Goal: Task Accomplishment & Management: Manage account settings

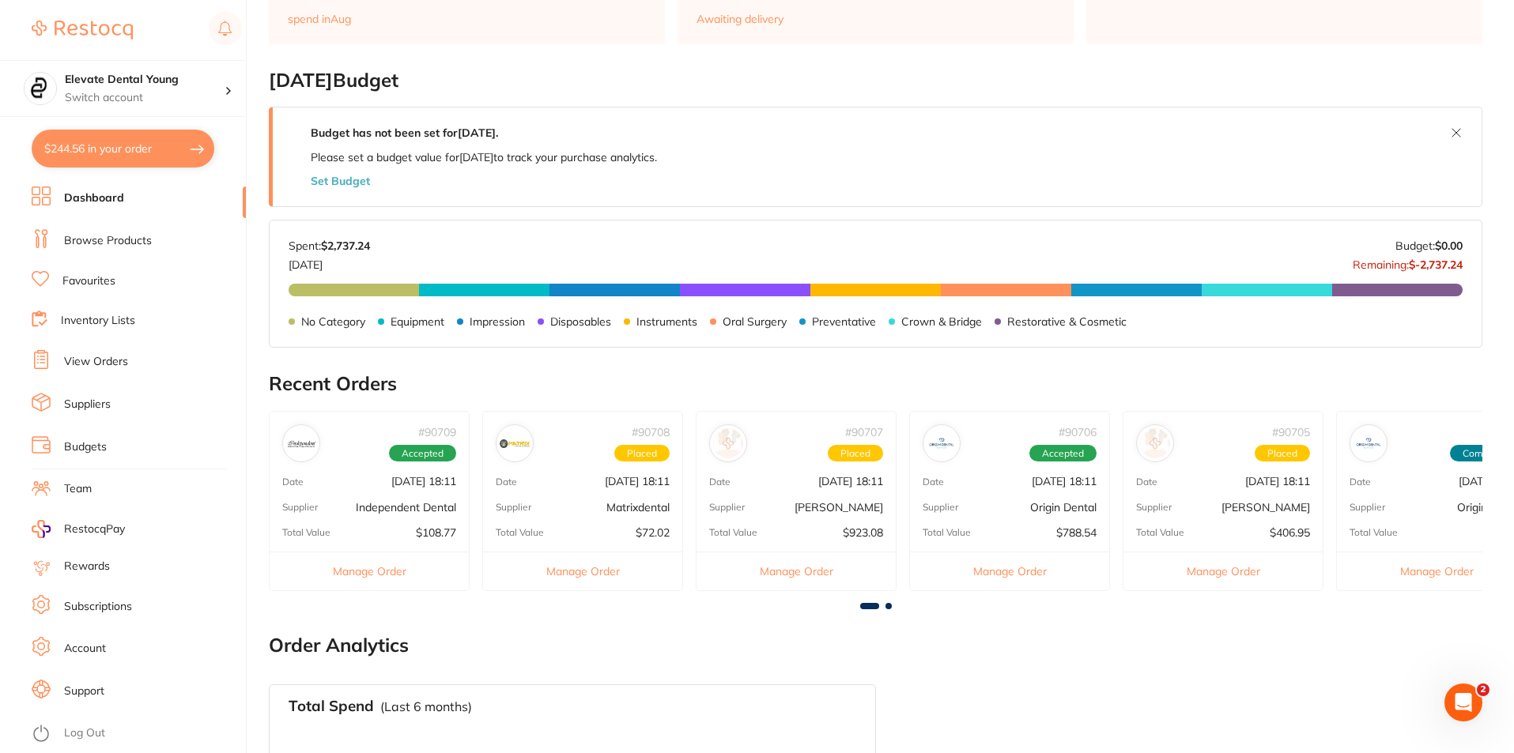
scroll to position [237, 0]
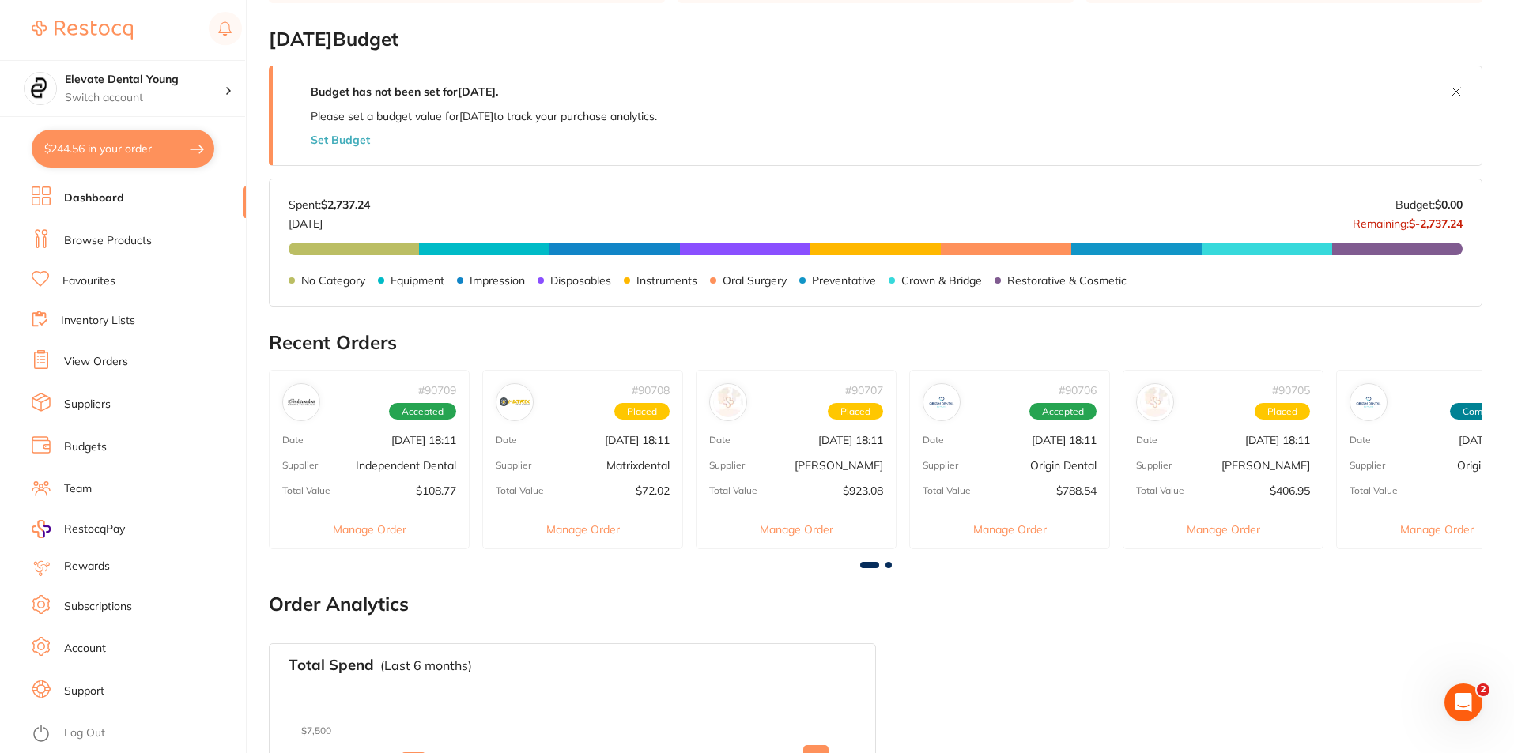
click at [97, 198] on link "Dashboard" at bounding box center [94, 199] width 60 height 16
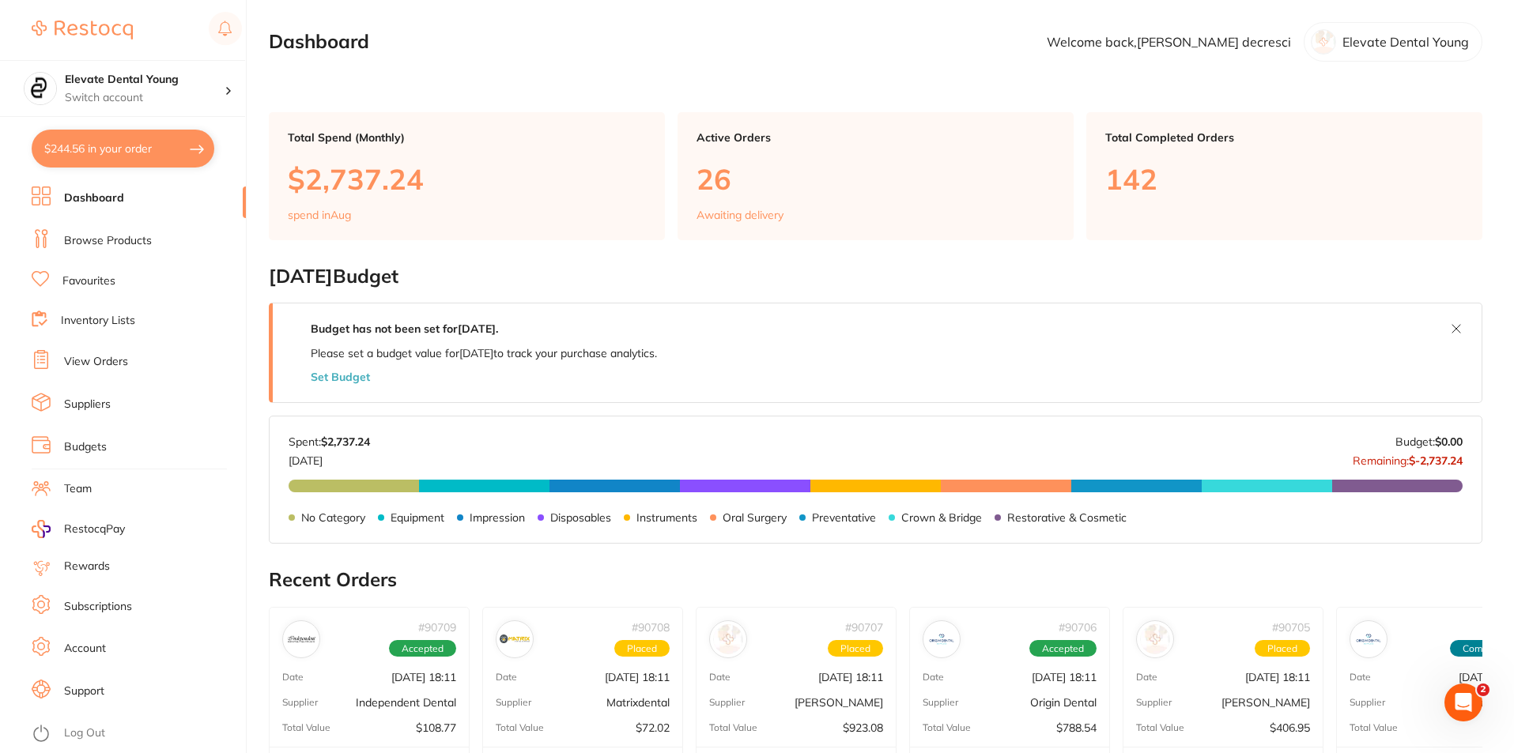
click at [99, 361] on link "View Orders" at bounding box center [96, 362] width 64 height 16
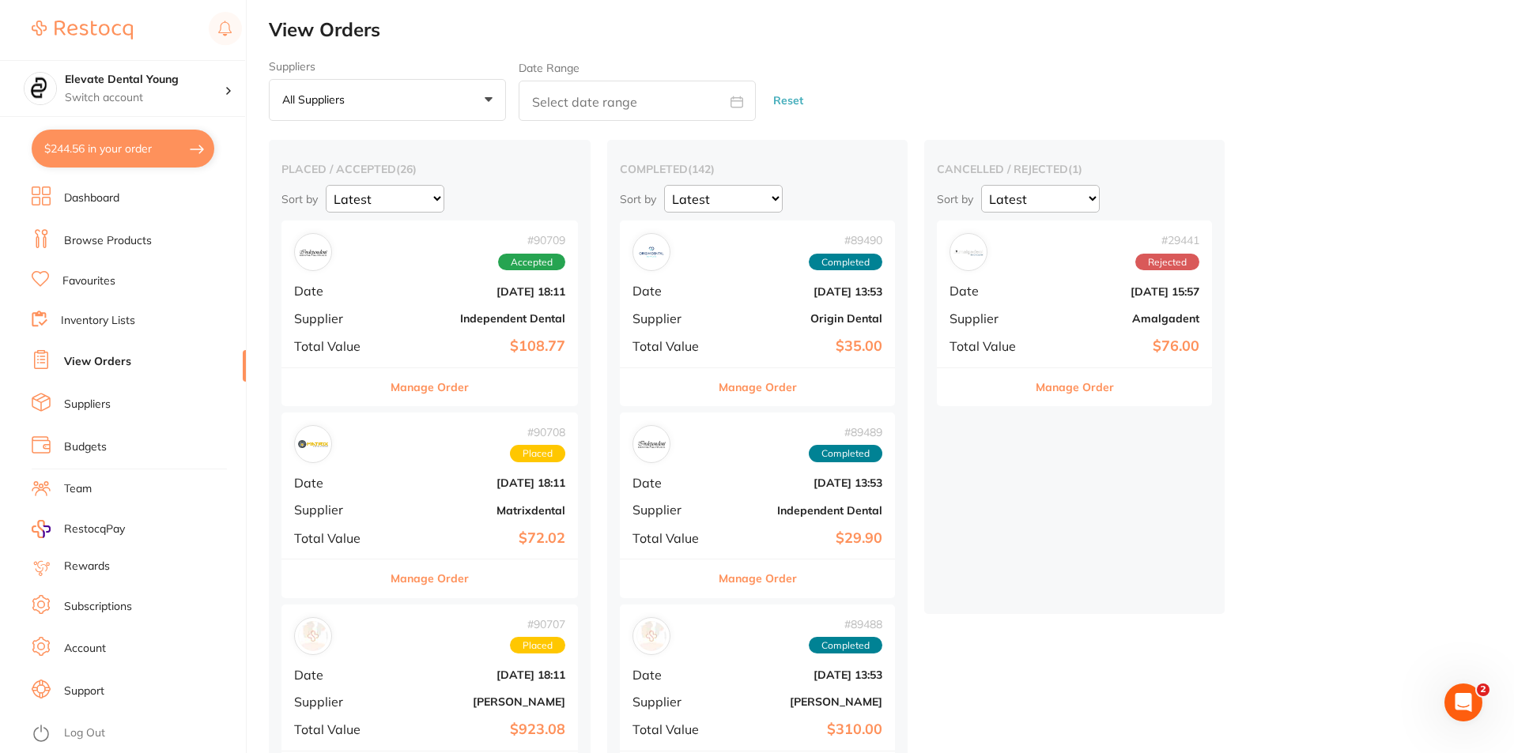
click at [488, 98] on button "All suppliers +0" at bounding box center [387, 100] width 237 height 43
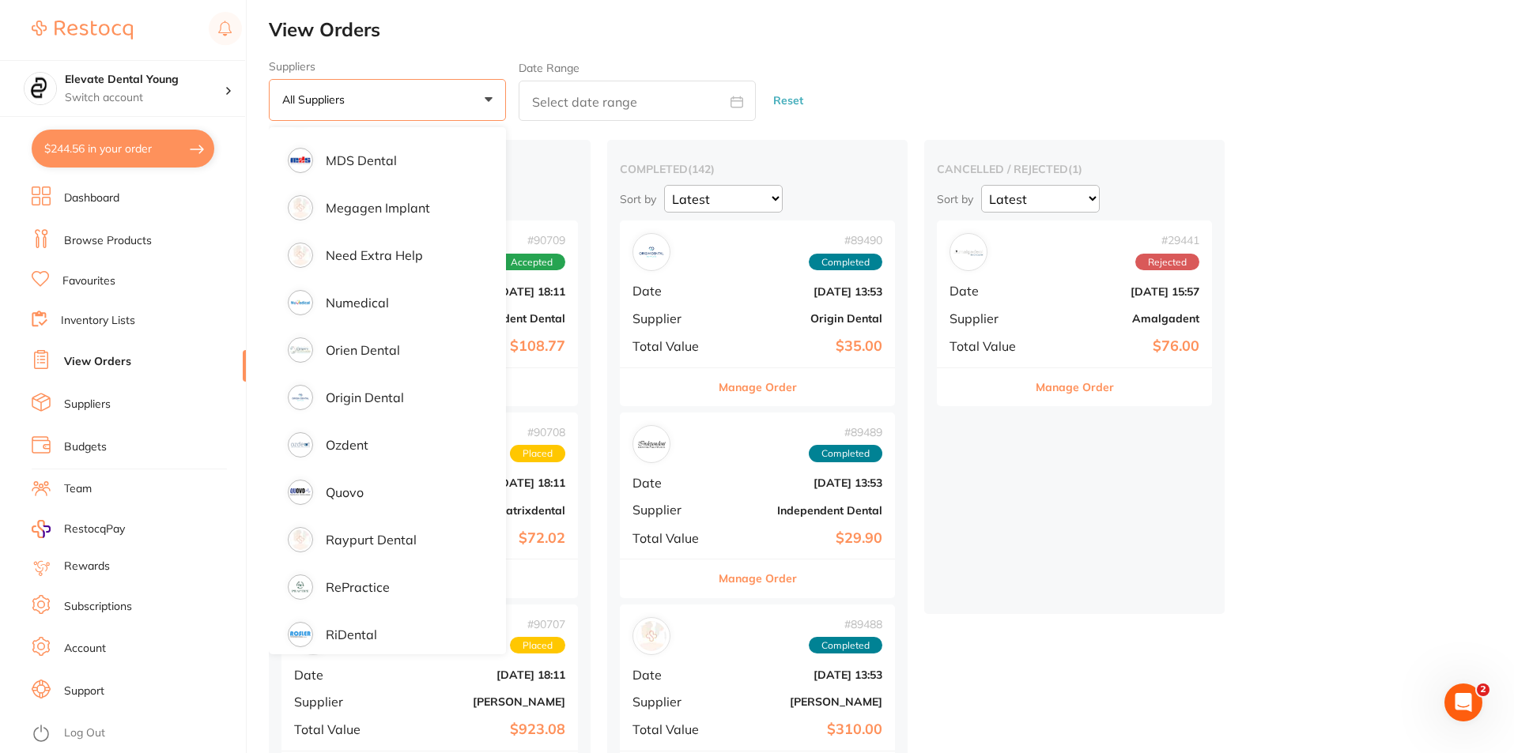
scroll to position [1581, 0]
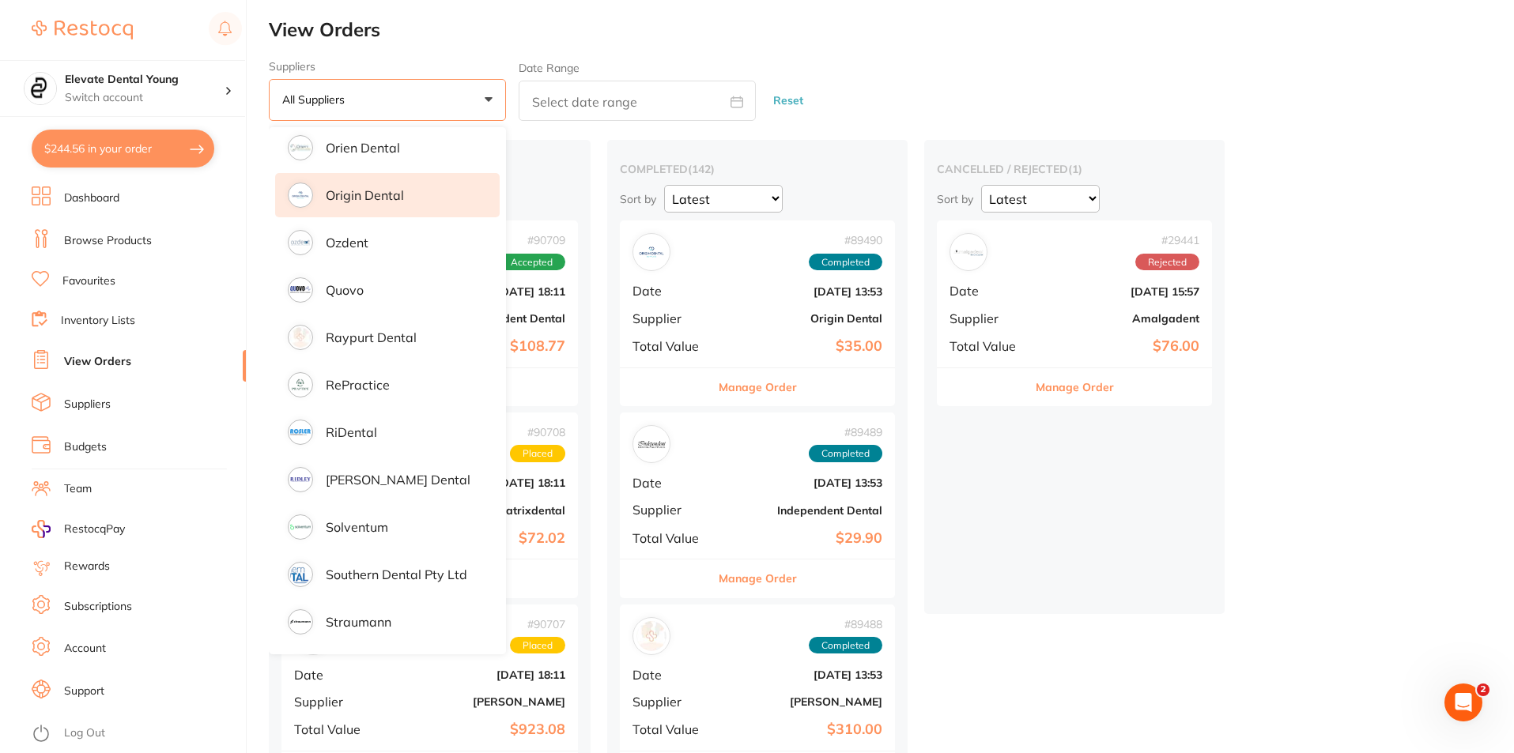
click at [383, 195] on p "Origin Dental" at bounding box center [365, 195] width 78 height 14
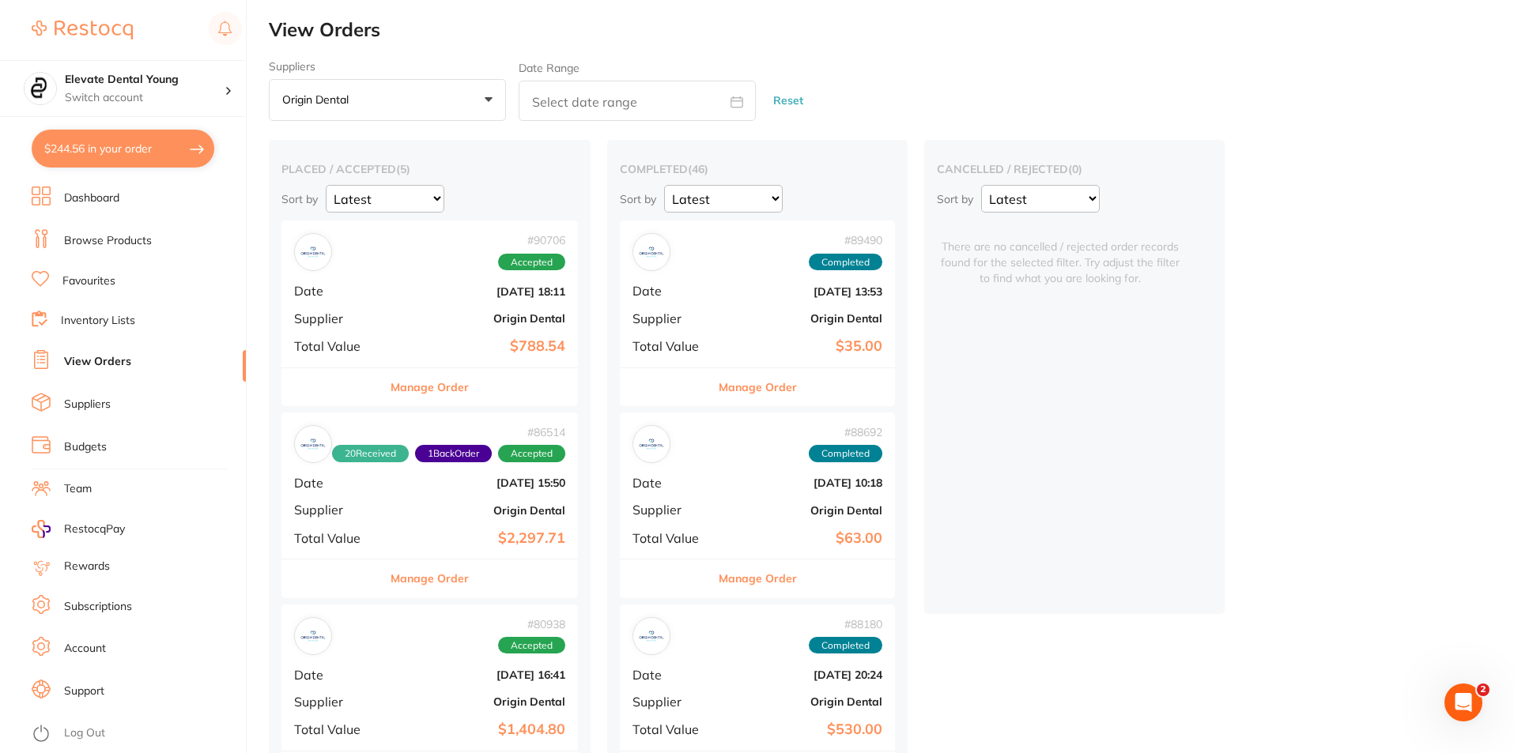
click at [316, 257] on img at bounding box center [313, 252] width 30 height 30
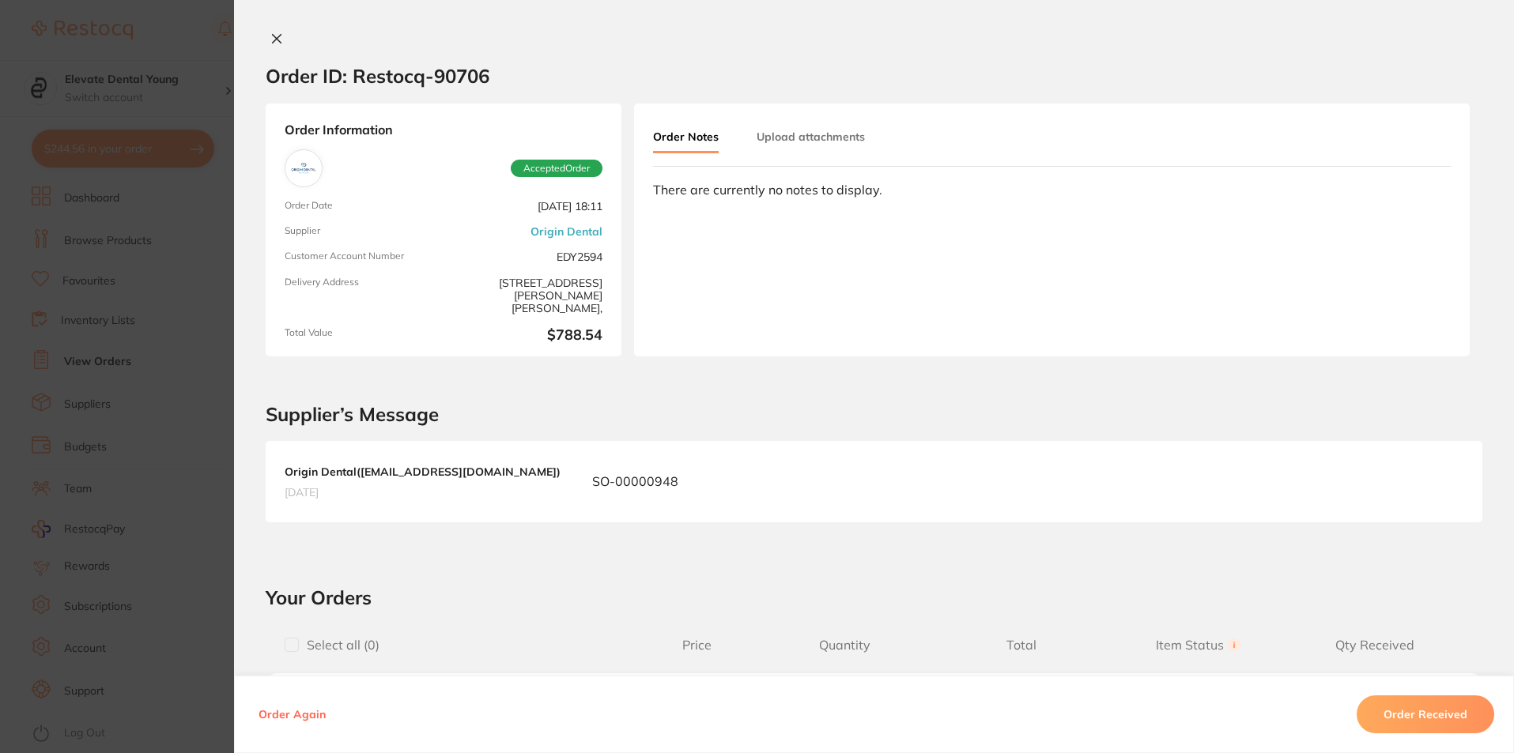
click at [276, 45] on button at bounding box center [277, 40] width 22 height 17
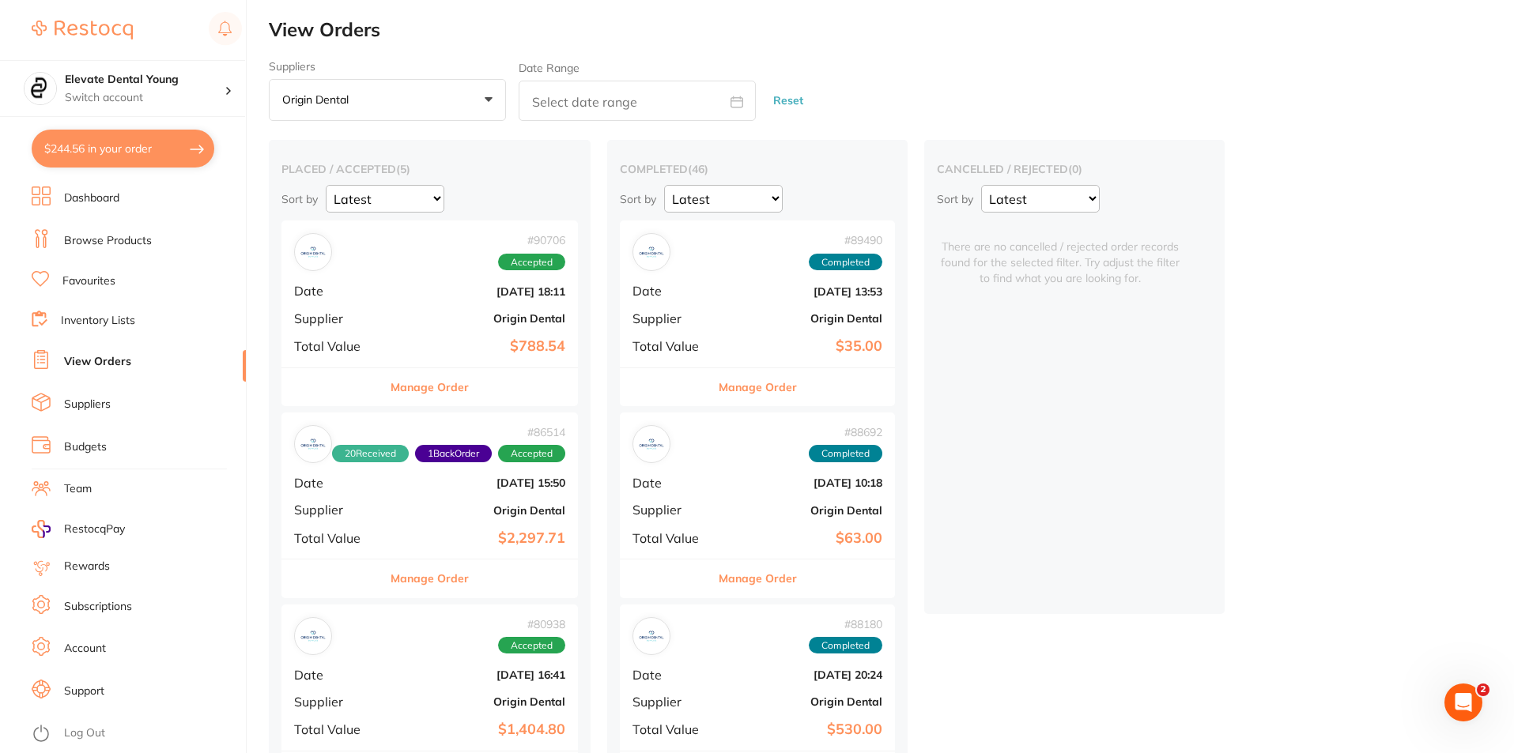
click at [461, 530] on b "$2,297.71" at bounding box center [479, 538] width 172 height 17
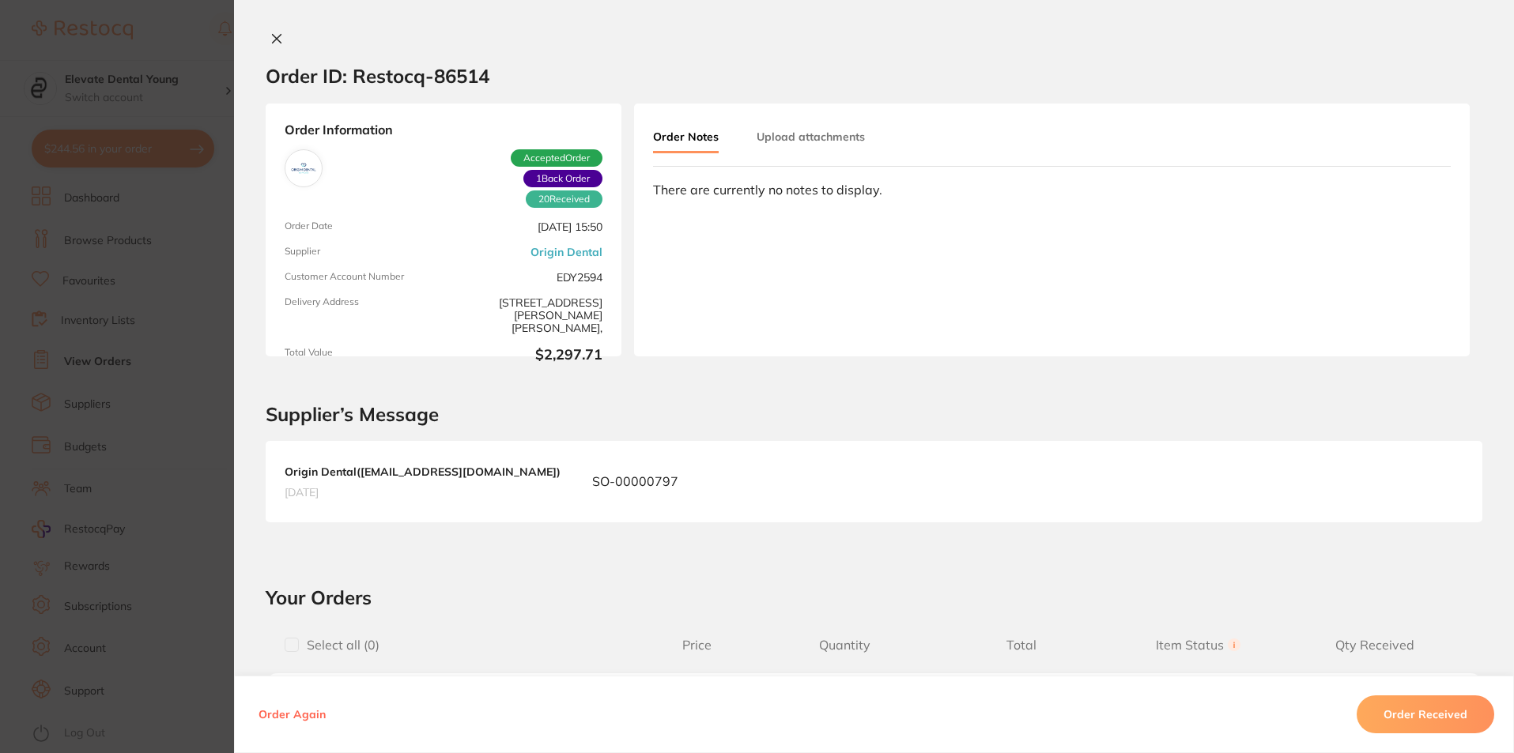
click at [274, 38] on icon at bounding box center [276, 38] width 13 height 13
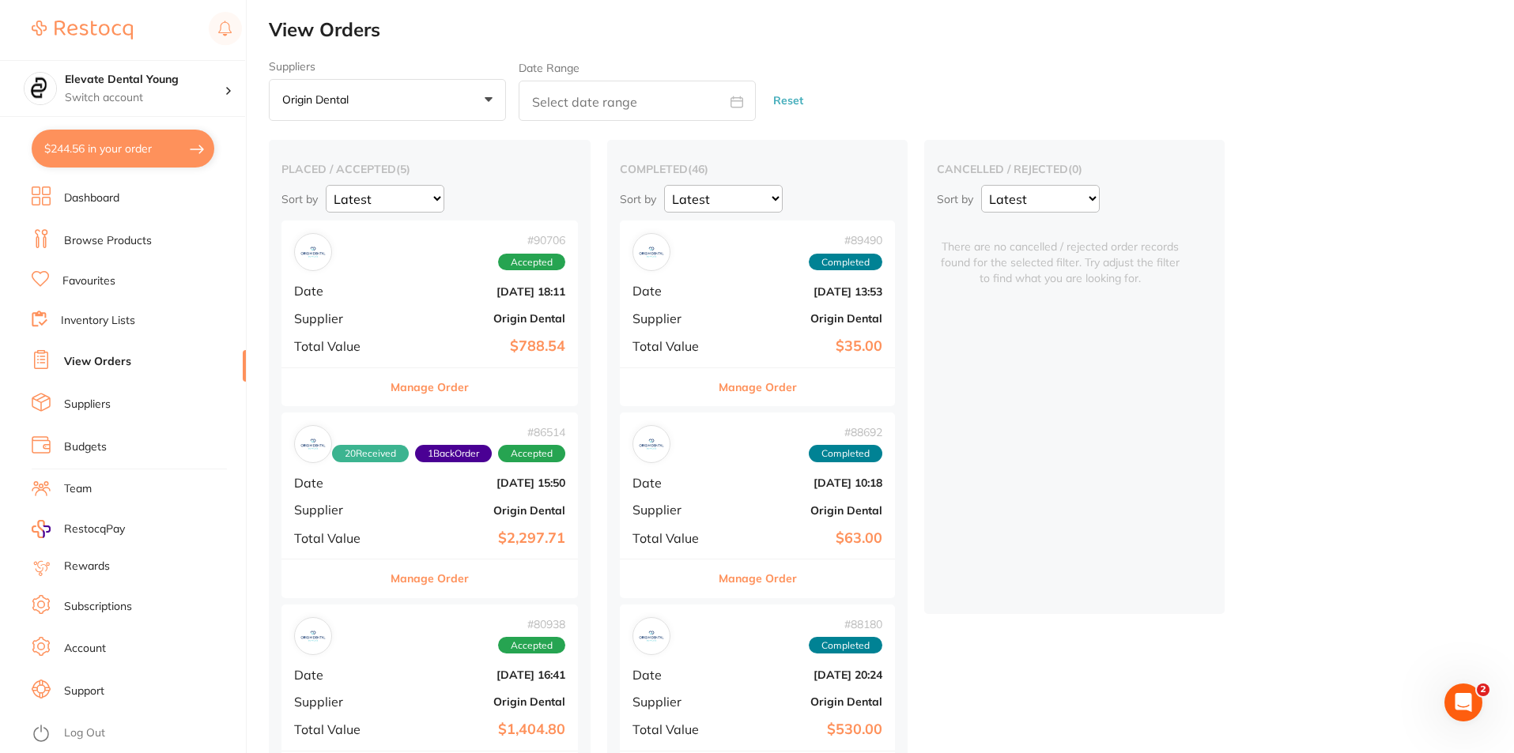
click at [528, 344] on b "$788.54" at bounding box center [479, 346] width 172 height 17
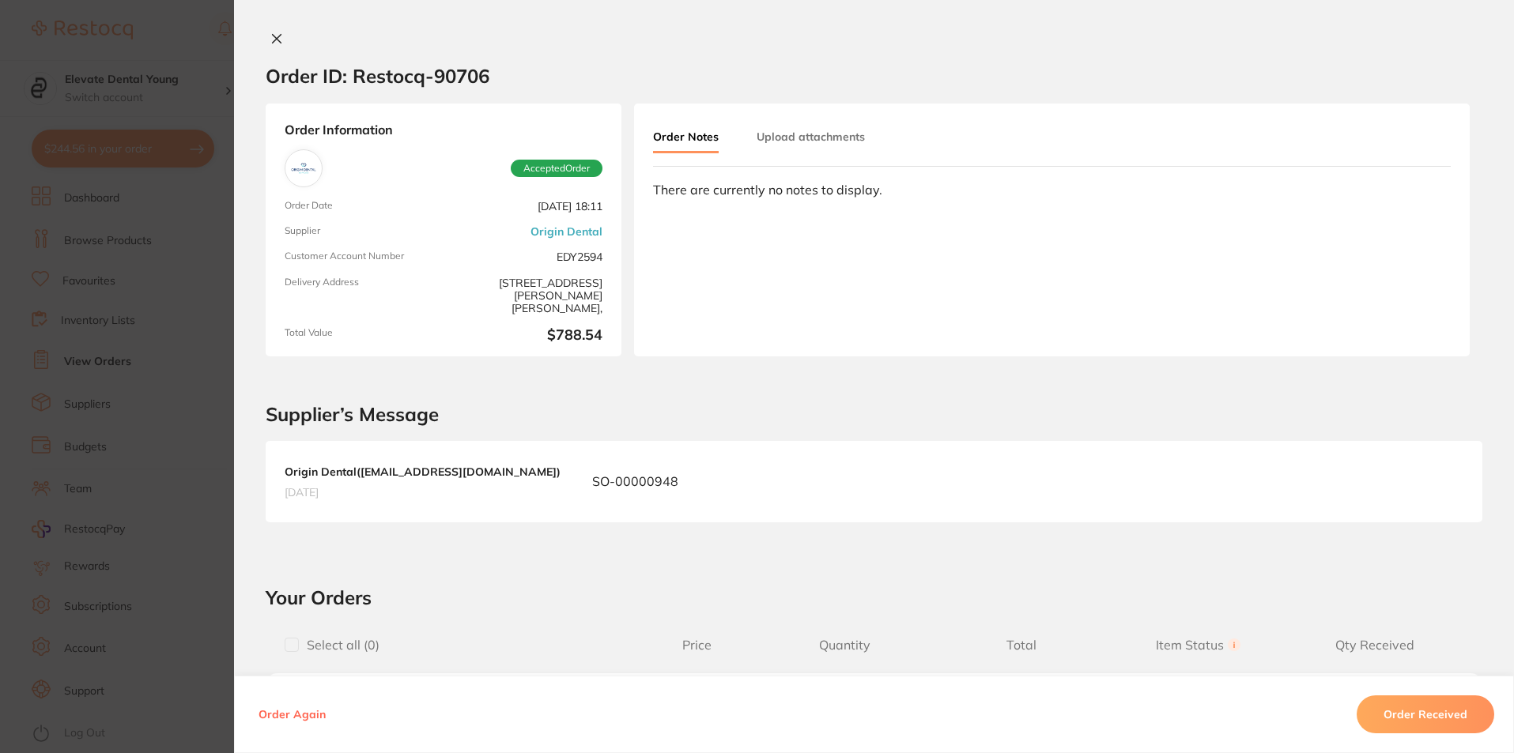
click at [278, 40] on icon at bounding box center [276, 38] width 13 height 13
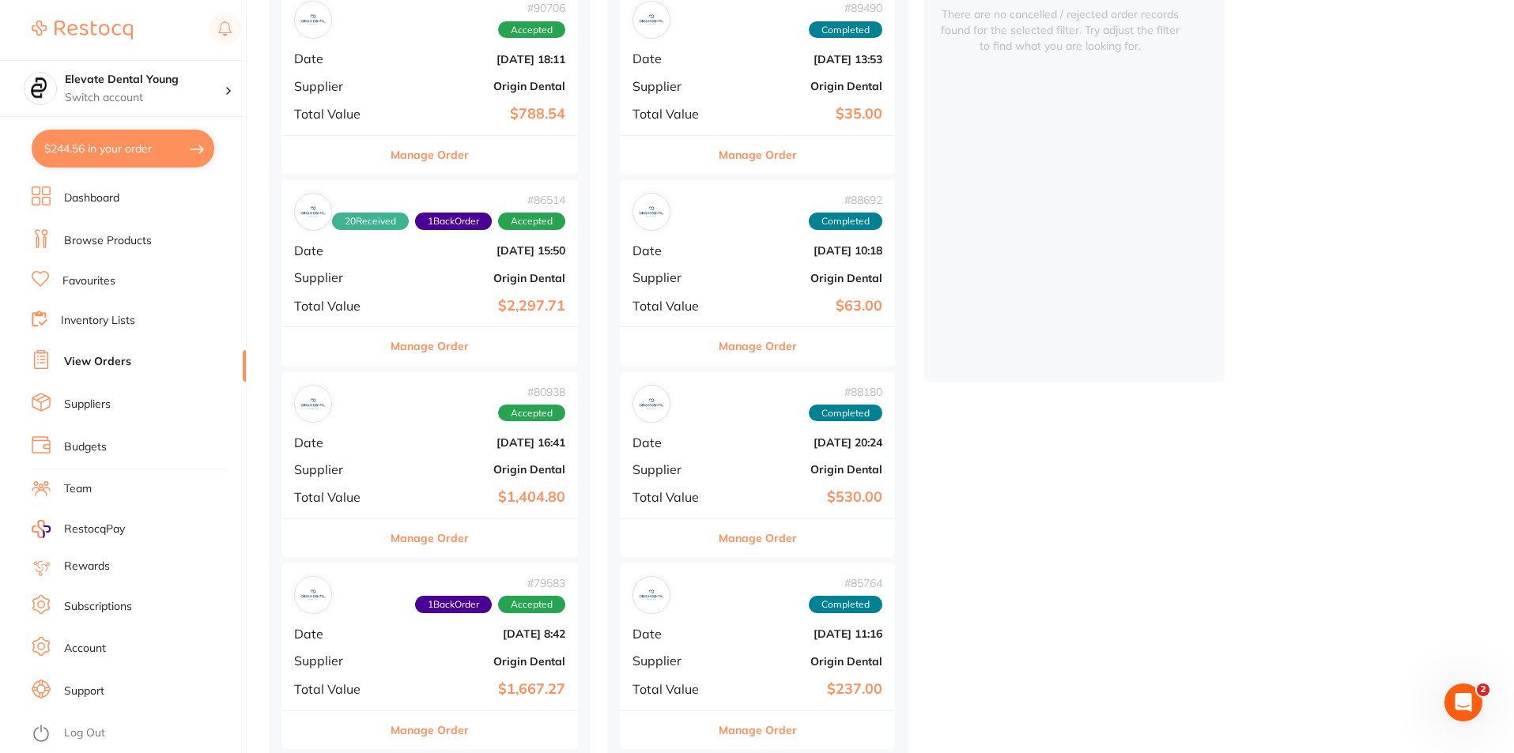
scroll to position [237, 0]
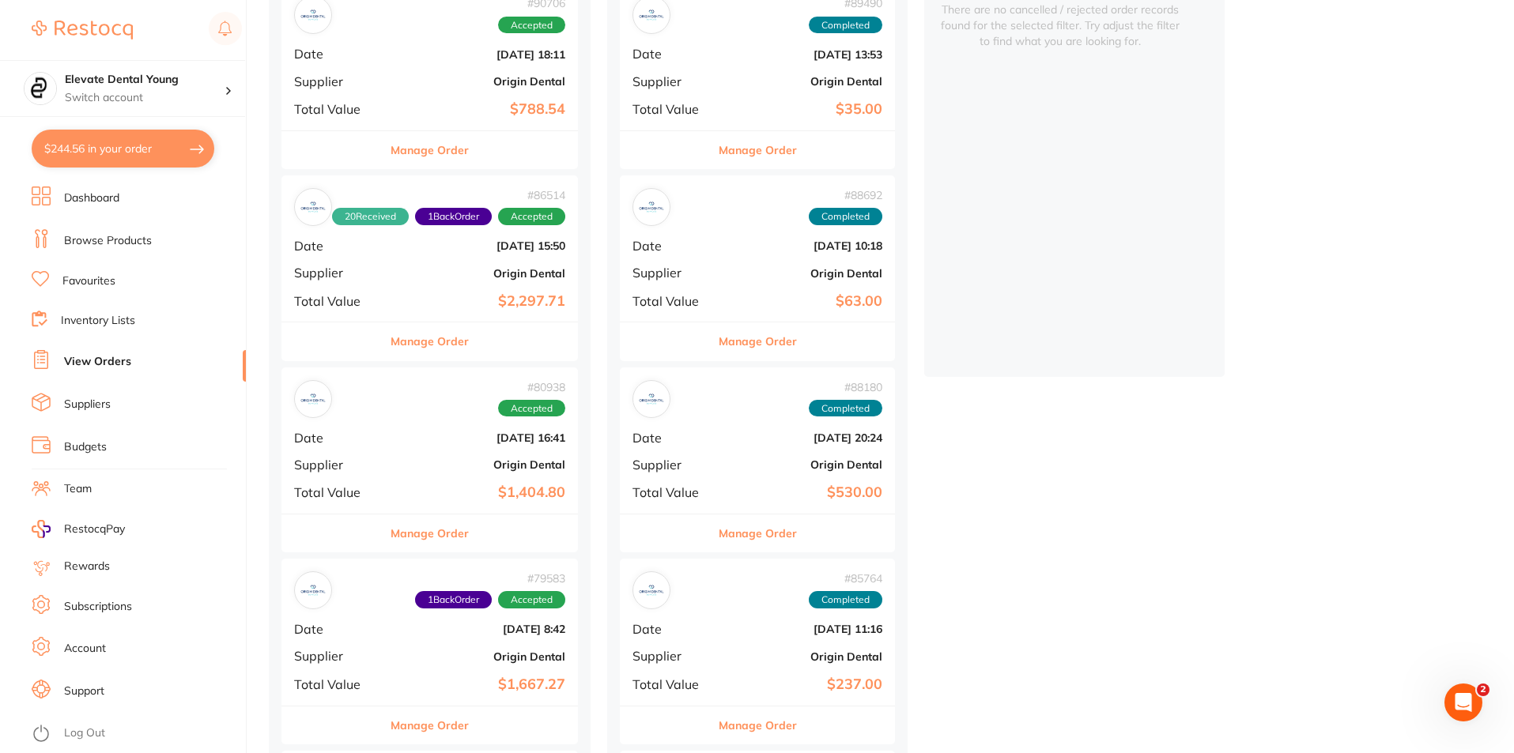
click at [437, 667] on div "# 79583 1 Back Order Accepted Date [DATE] 8:42 Supplier Origin Dental Total Val…" at bounding box center [429, 632] width 296 height 146
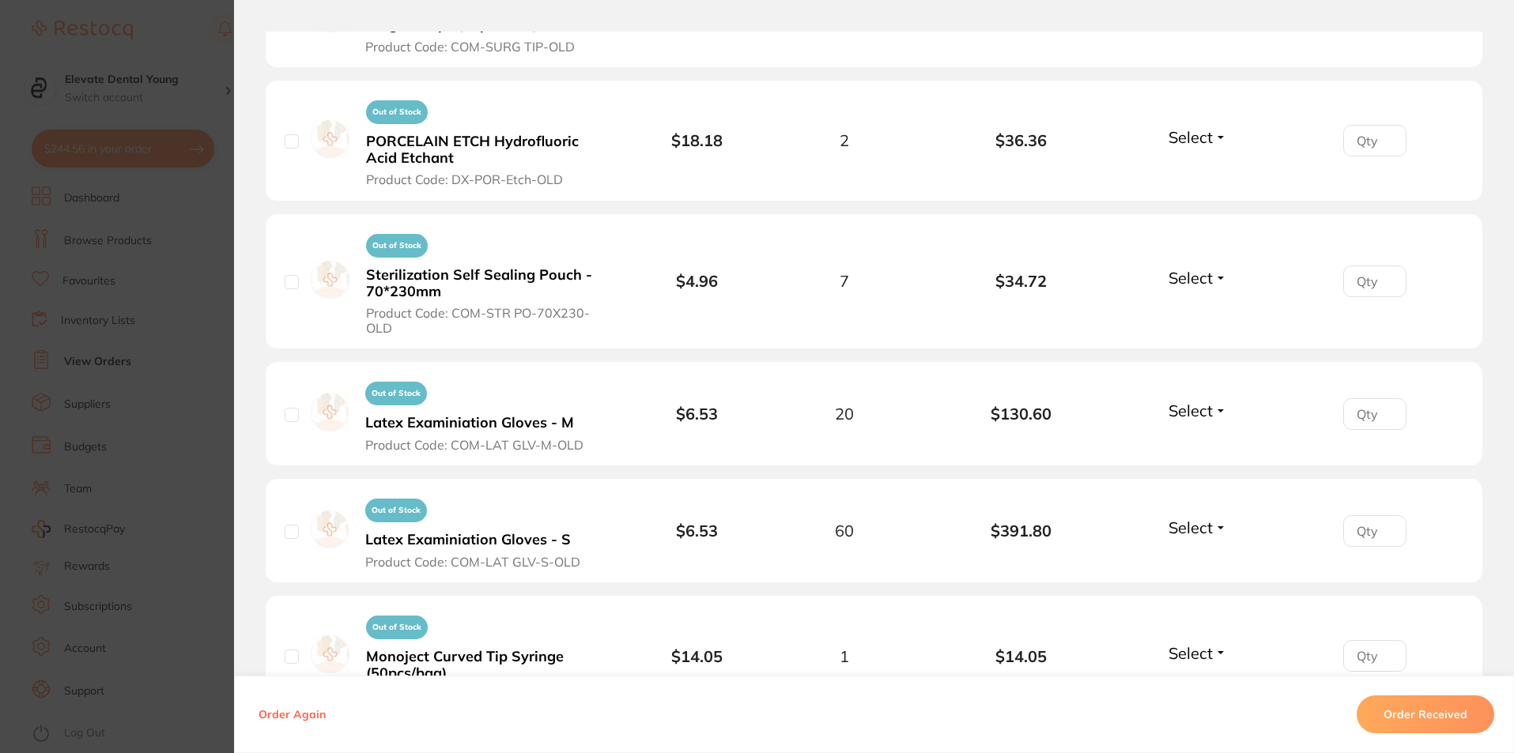
scroll to position [553, 0]
